Goal: Task Accomplishment & Management: Complete application form

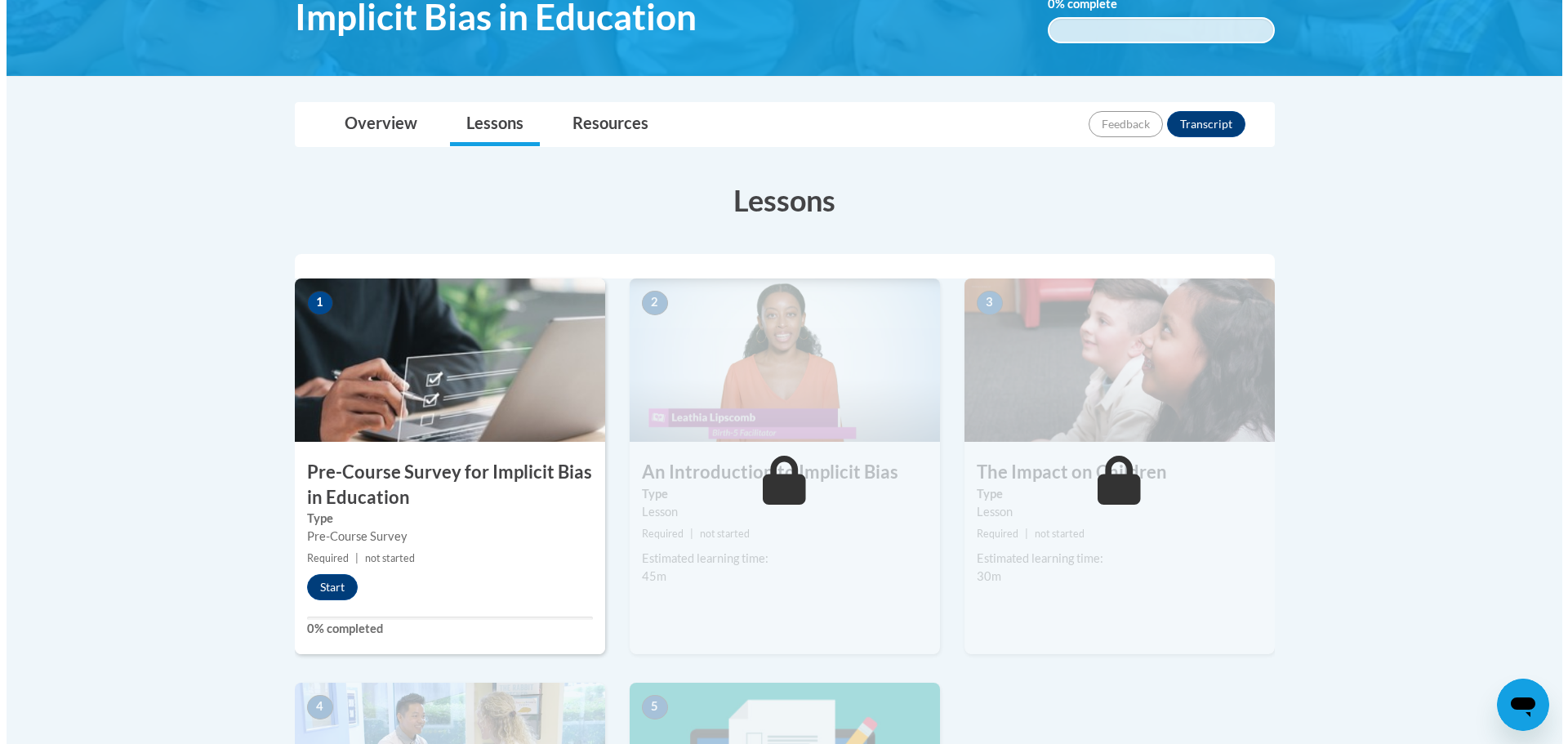
scroll to position [326, 0]
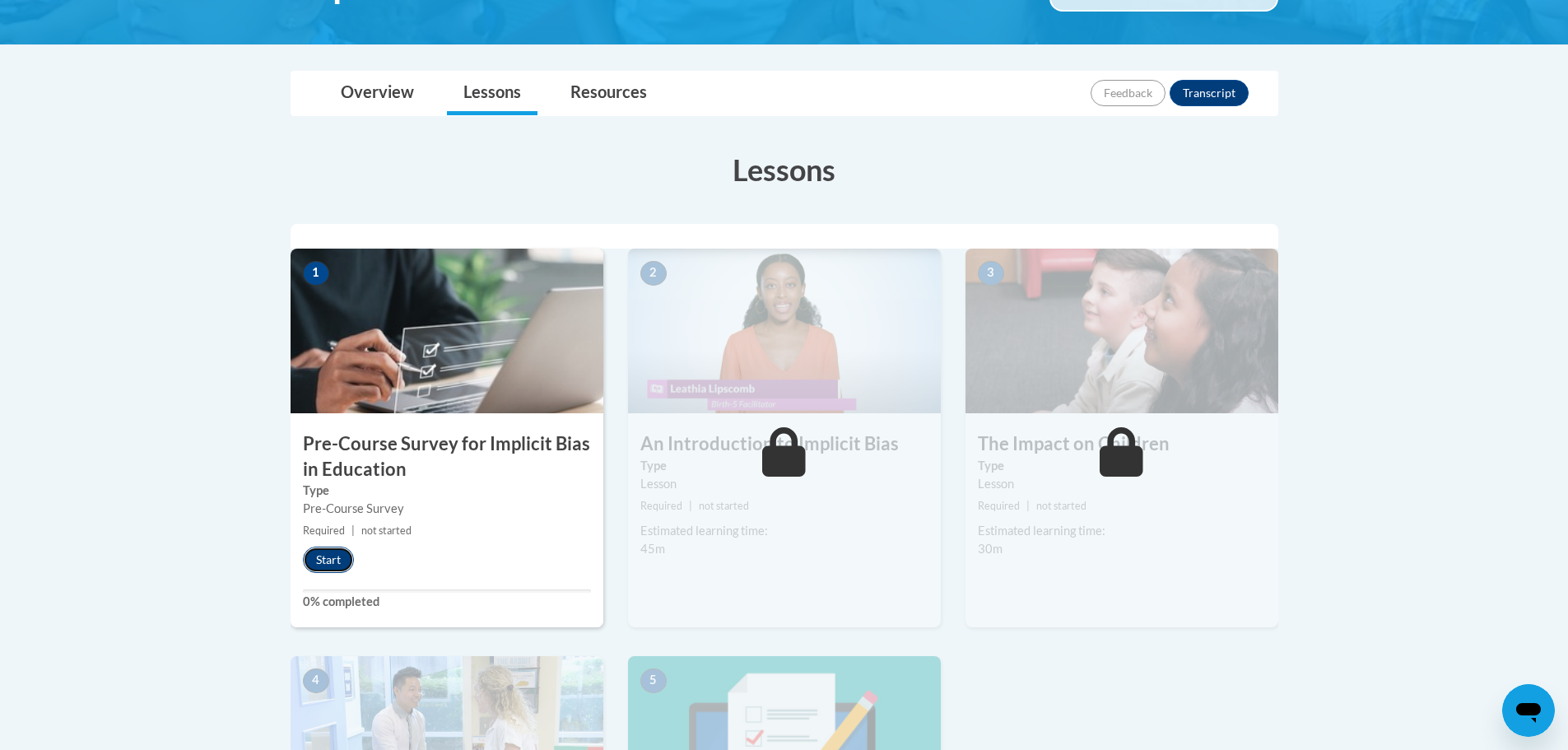
click at [330, 558] on button "Start" at bounding box center [328, 559] width 51 height 26
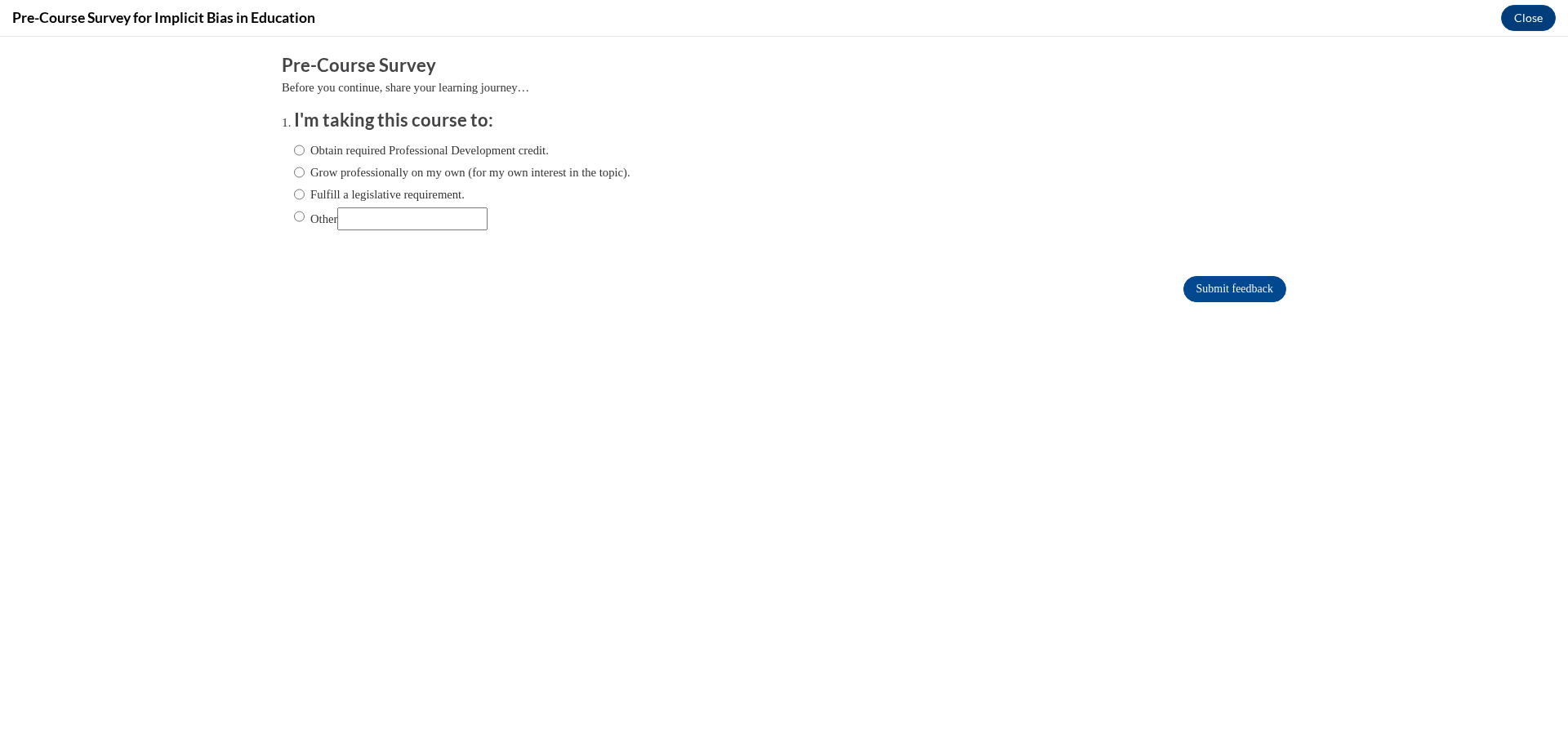
scroll to position [0, 0]
click at [294, 151] on input "Obtain required Professional Development credit." at bounding box center [299, 151] width 11 height 18
radio input "true"
click at [1195, 295] on input "Submit feedback" at bounding box center [1234, 289] width 103 height 26
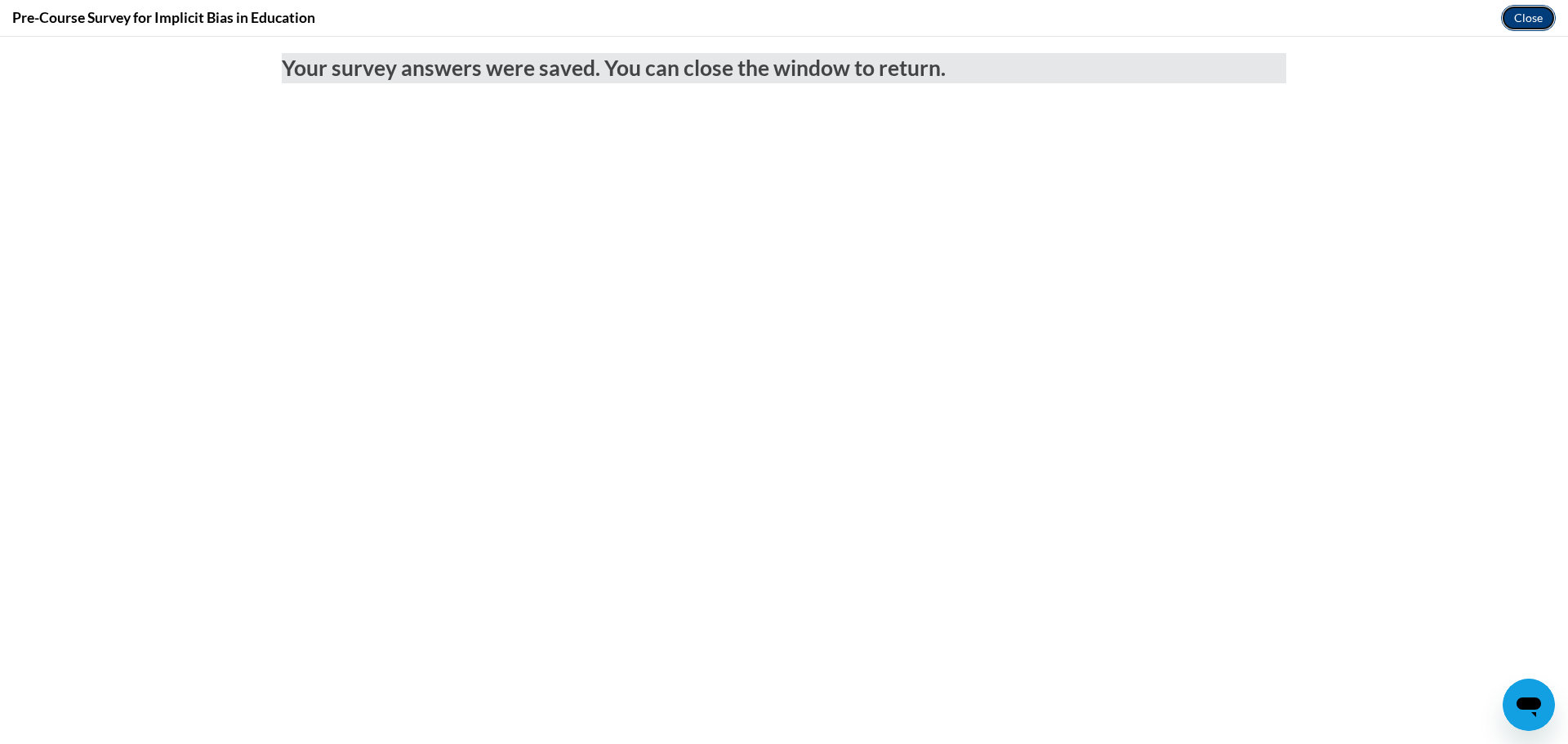
click at [1510, 17] on button "Close" at bounding box center [1528, 17] width 55 height 26
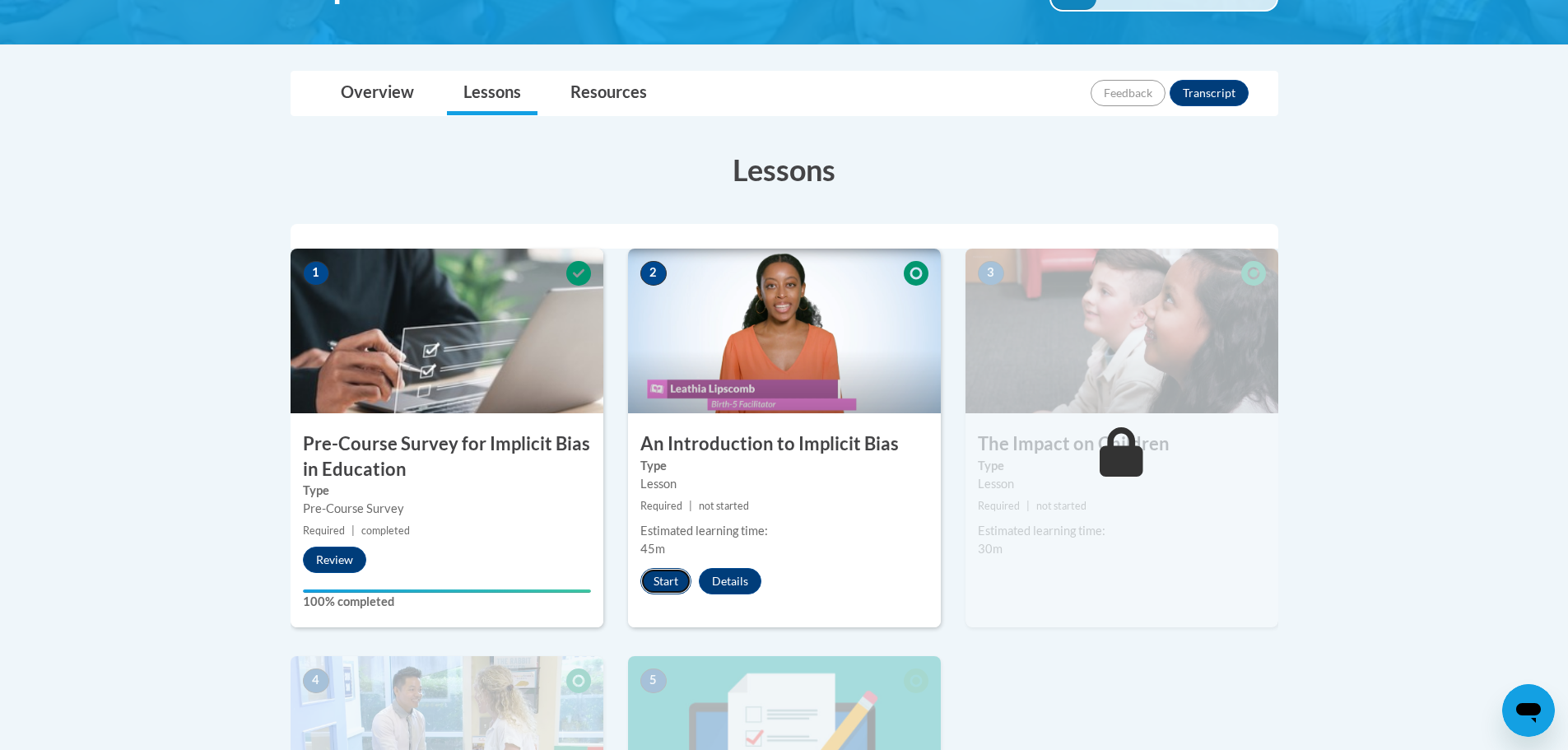
click at [665, 584] on button "Start" at bounding box center [666, 580] width 51 height 26
